Goal: Transaction & Acquisition: Purchase product/service

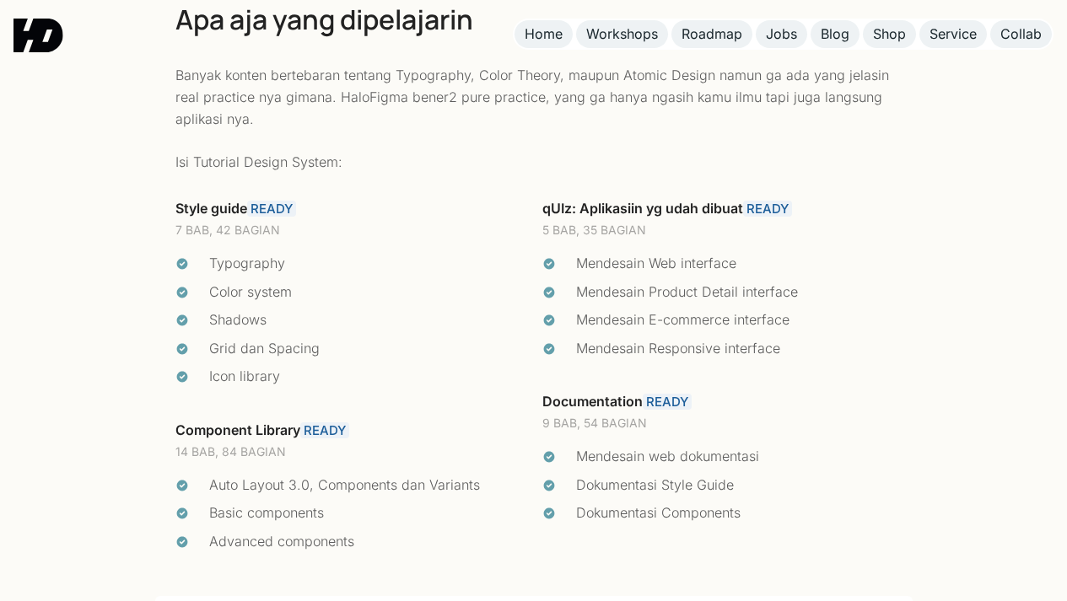
scroll to position [3471, 0]
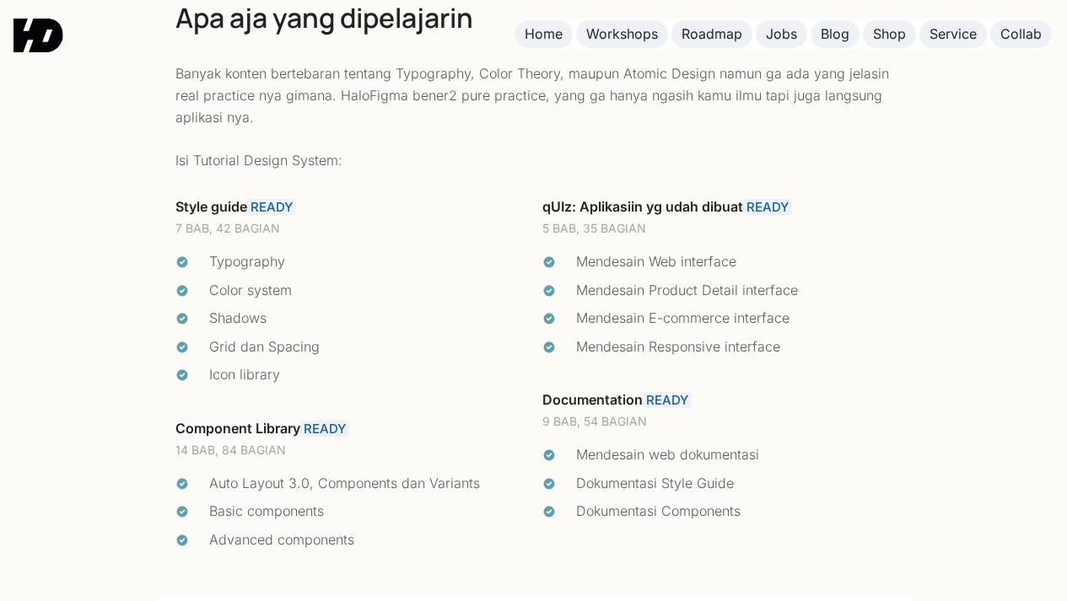
click at [286, 199] on link "READY" at bounding box center [271, 207] width 49 height 16
click at [273, 199] on link "READY" at bounding box center [271, 207] width 49 height 16
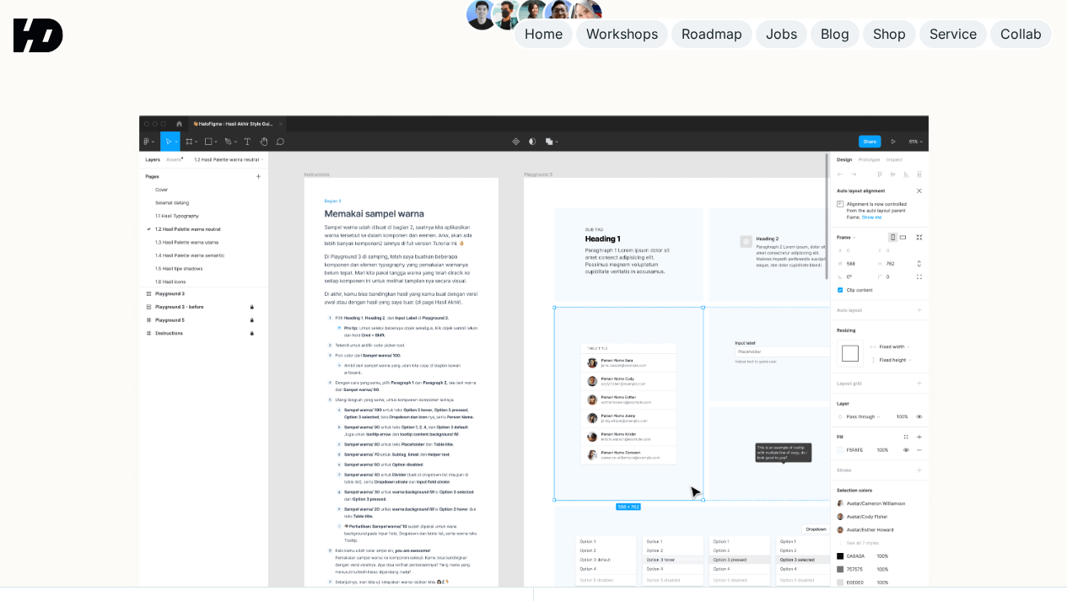
scroll to position [0, 0]
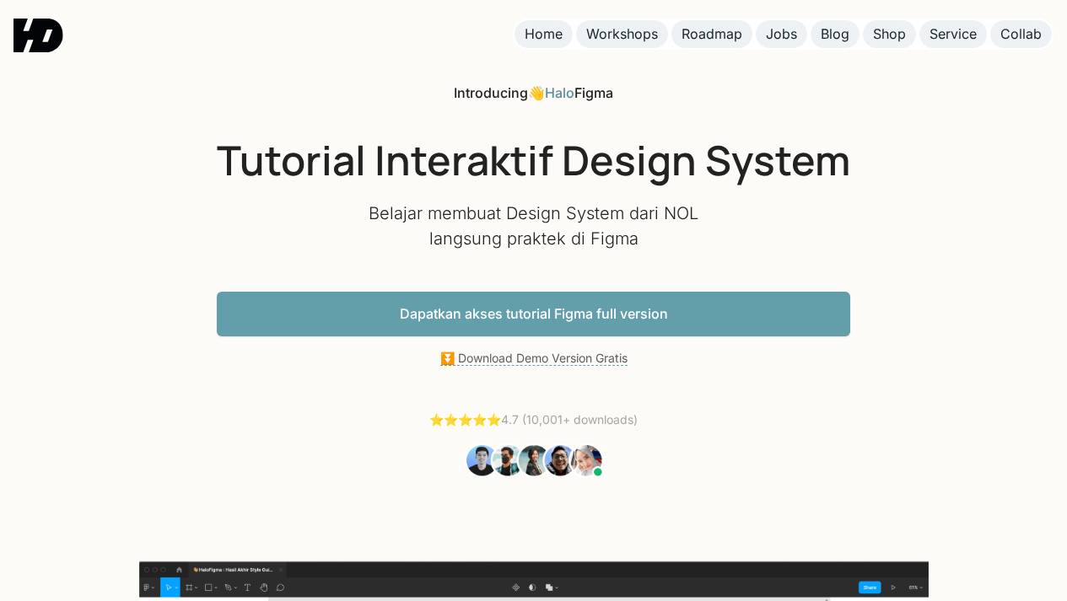
click at [680, 313] on link "Dapatkan akses tutorial Figma full version" at bounding box center [533, 314] width 633 height 45
click at [542, 39] on div "Home" at bounding box center [544, 34] width 38 height 18
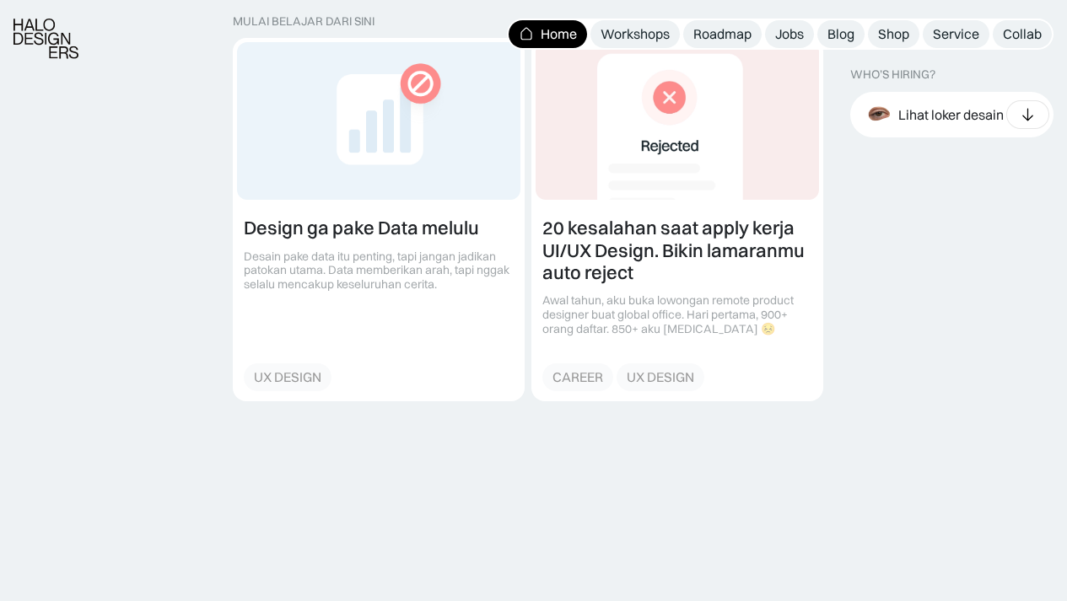
scroll to position [1900, 0]
